Goal: Find specific page/section: Find specific page/section

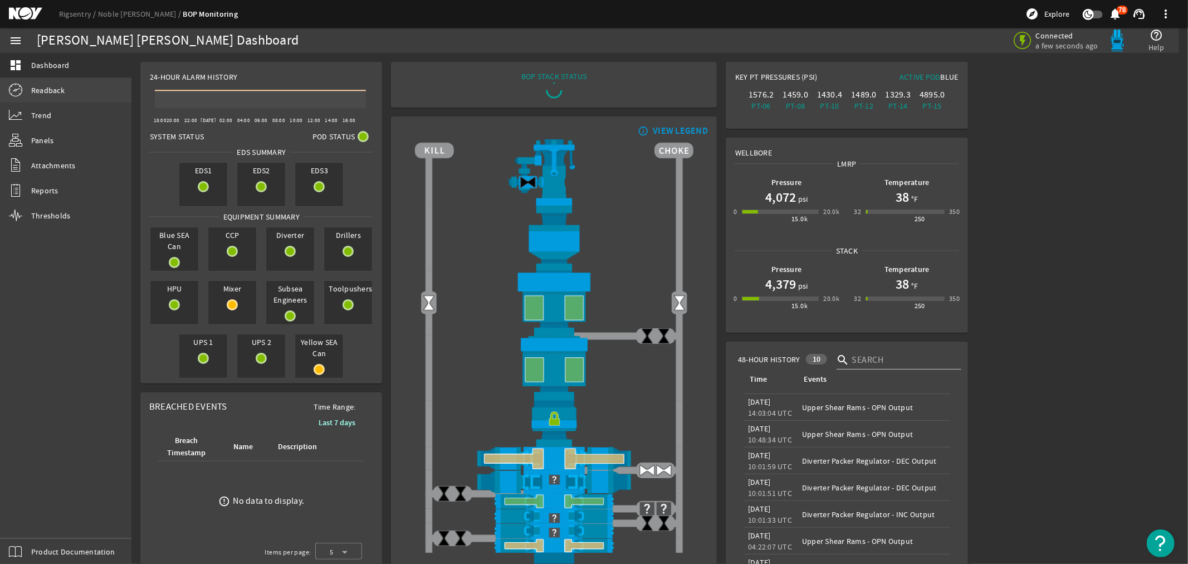
click at [51, 88] on span "Readback" at bounding box center [47, 90] width 33 height 11
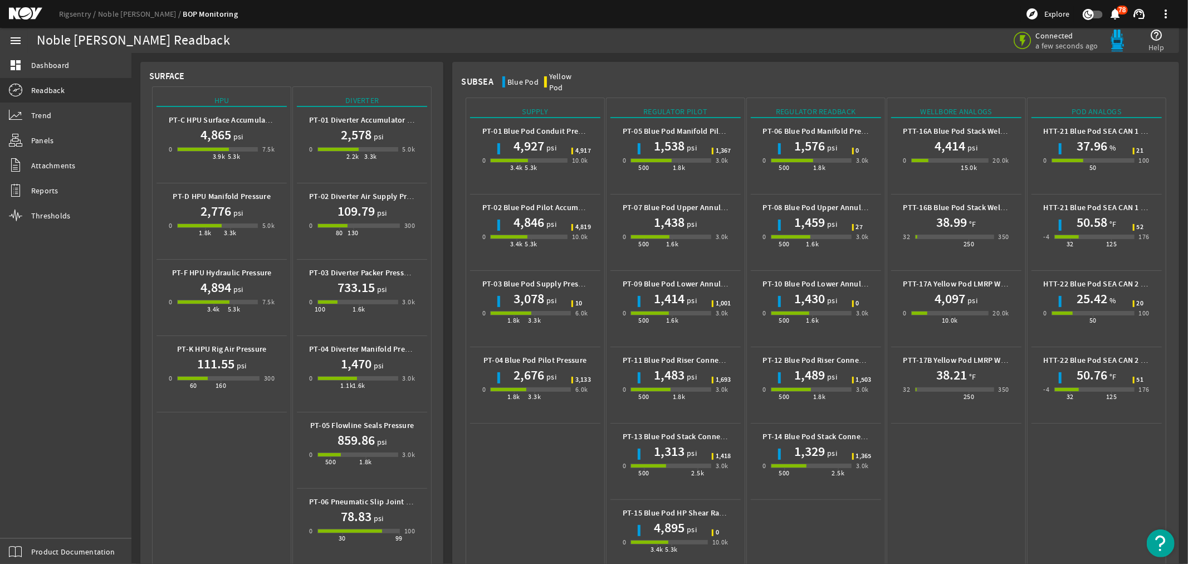
click at [22, 12] on mat-icon at bounding box center [34, 13] width 50 height 13
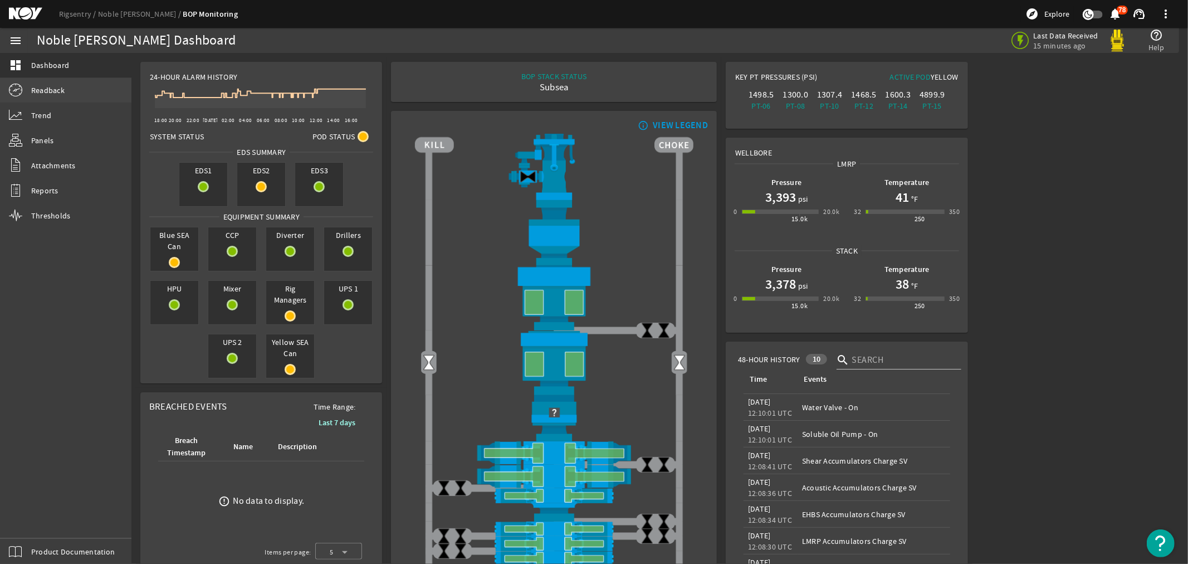
click at [45, 87] on span "Readback" at bounding box center [47, 90] width 33 height 11
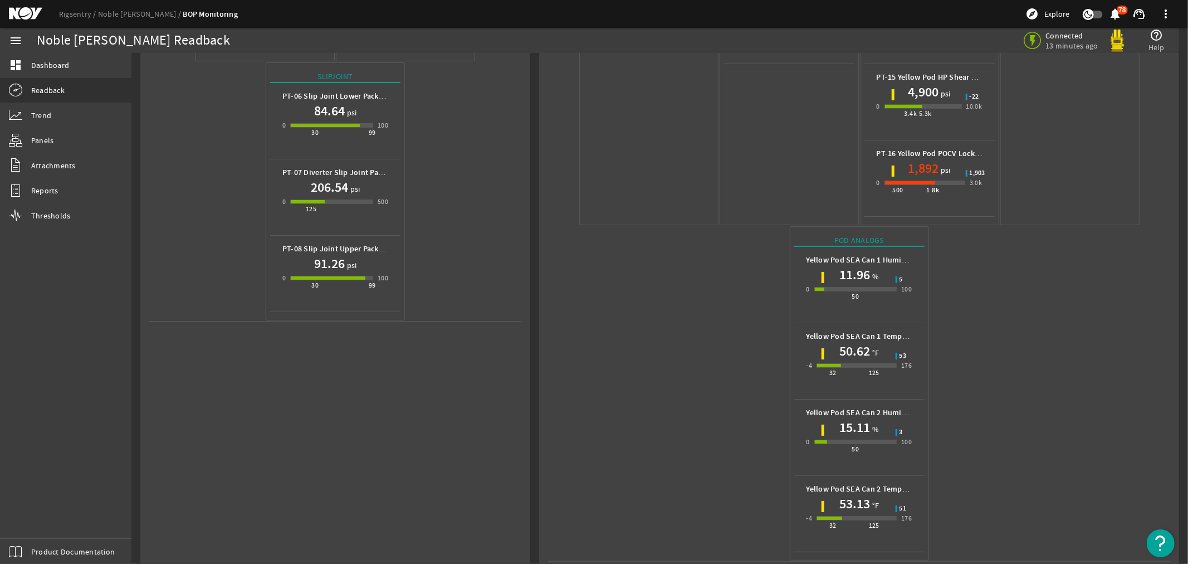
scroll to position [441, 0]
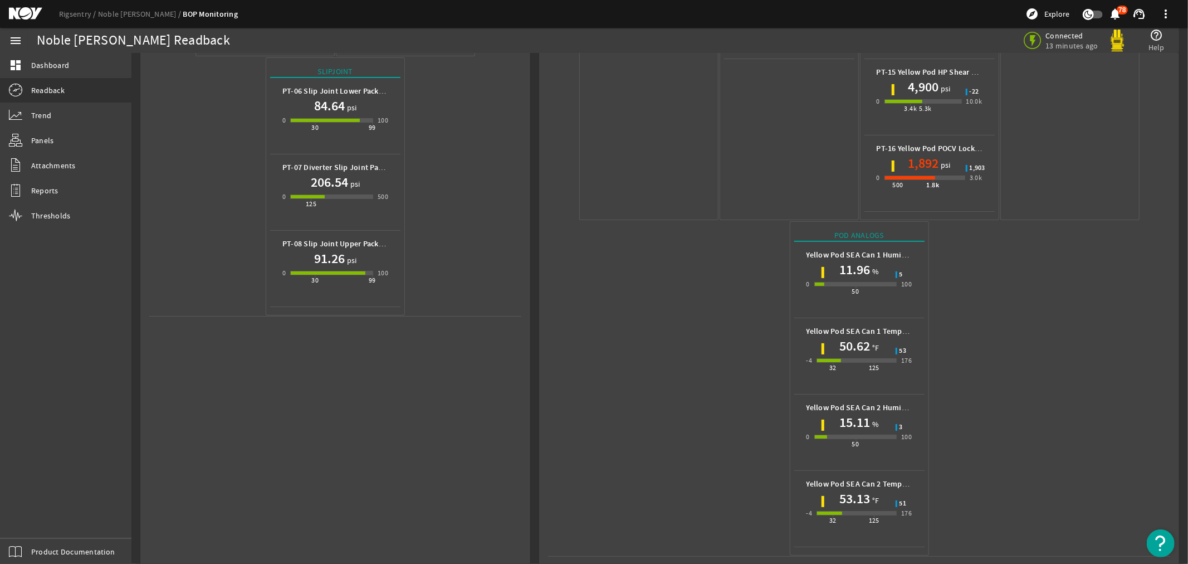
click at [18, 13] on mat-icon at bounding box center [34, 13] width 50 height 13
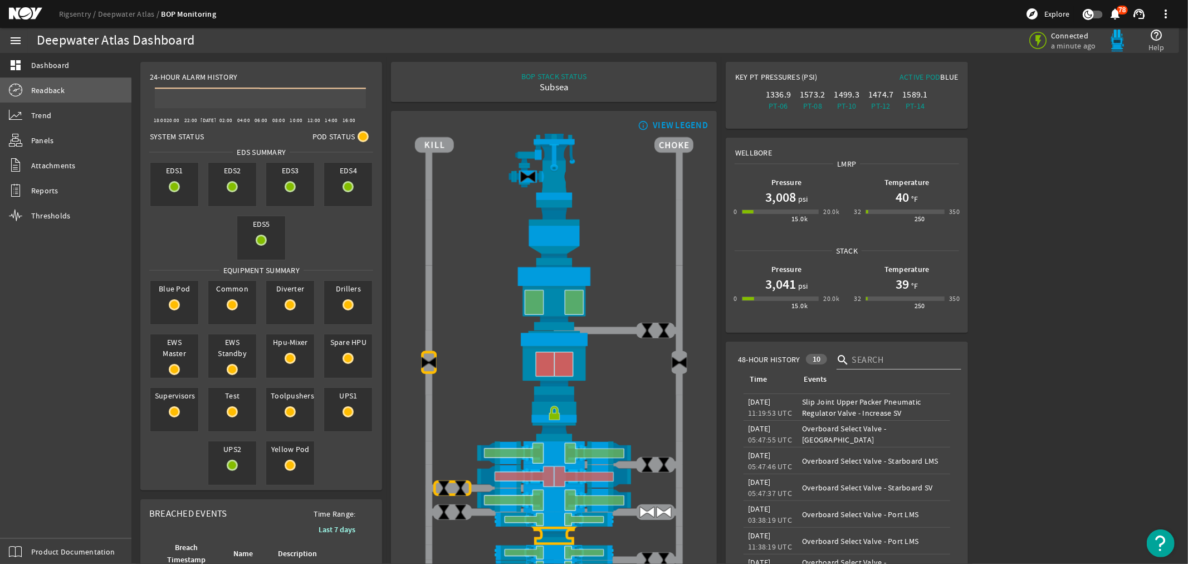
click at [54, 92] on span "Readback" at bounding box center [47, 90] width 33 height 11
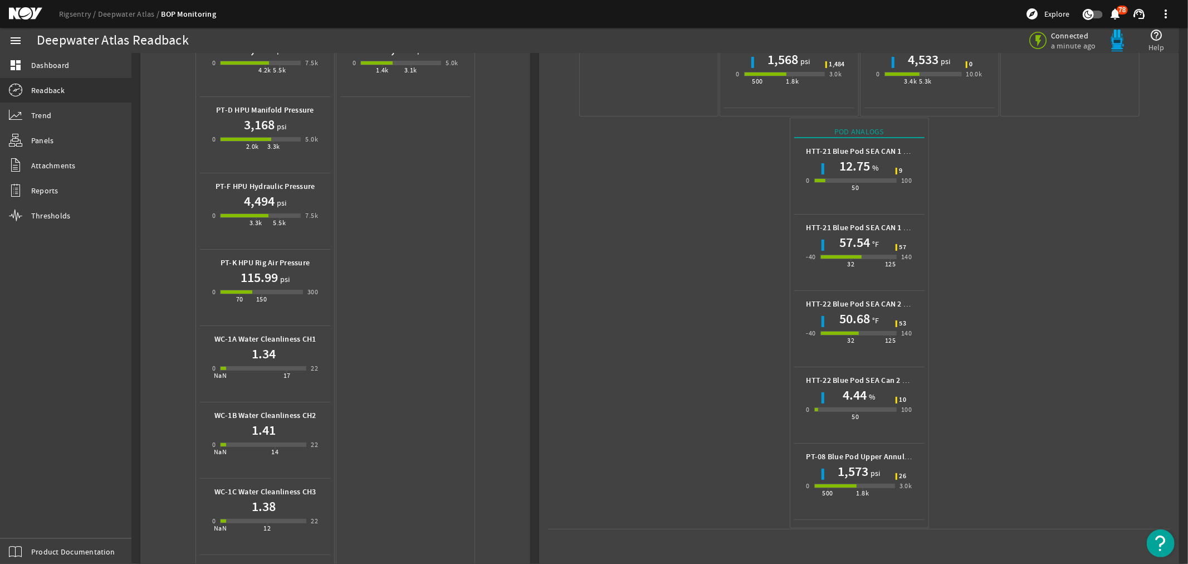
scroll to position [371, 0]
